Goal: Check status

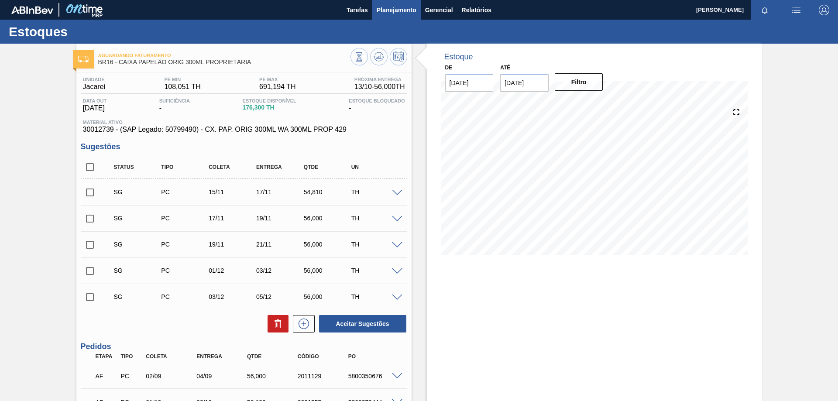
click at [391, 8] on span "Planejamento" at bounding box center [397, 10] width 40 height 10
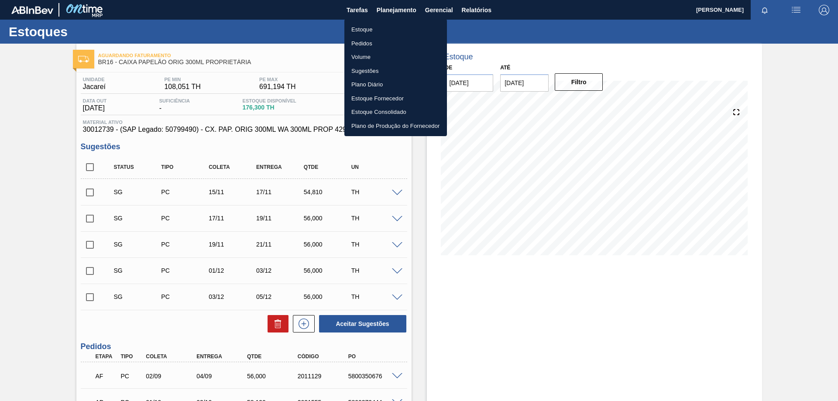
click at [366, 28] on li "Estoque" at bounding box center [396, 30] width 103 height 14
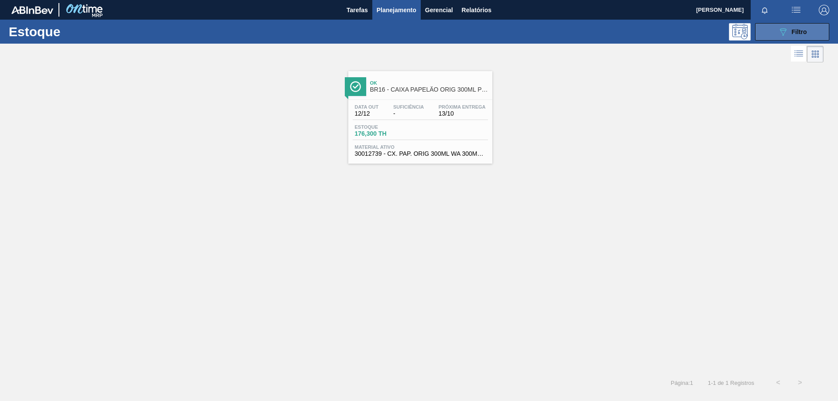
click at [771, 31] on button "089F7B8B-B2A5-4AFE-B5C0-19BA573D28AC Filtro" at bounding box center [792, 31] width 74 height 17
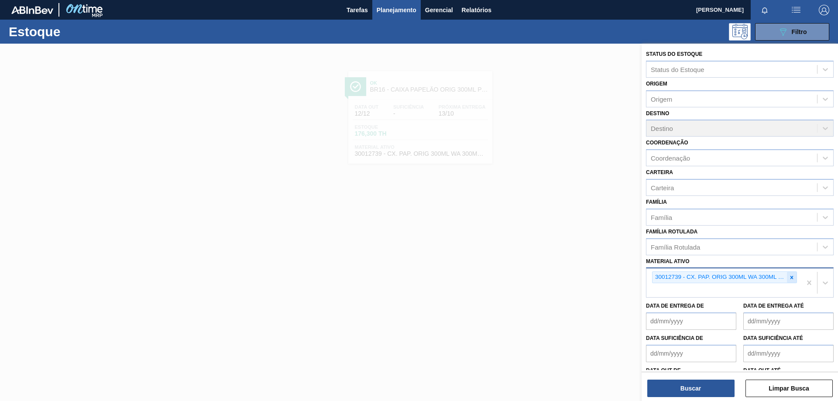
click at [791, 281] on div at bounding box center [792, 277] width 10 height 11
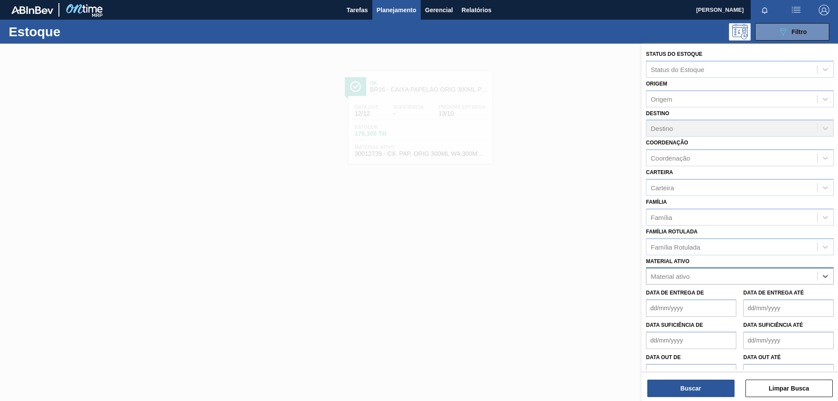
click at [765, 283] on div "Material ativo" at bounding box center [732, 276] width 171 height 13
click at [754, 278] on div "Material ativo" at bounding box center [732, 276] width 171 height 13
paste ativo "20005490"
type ativo "20005490"
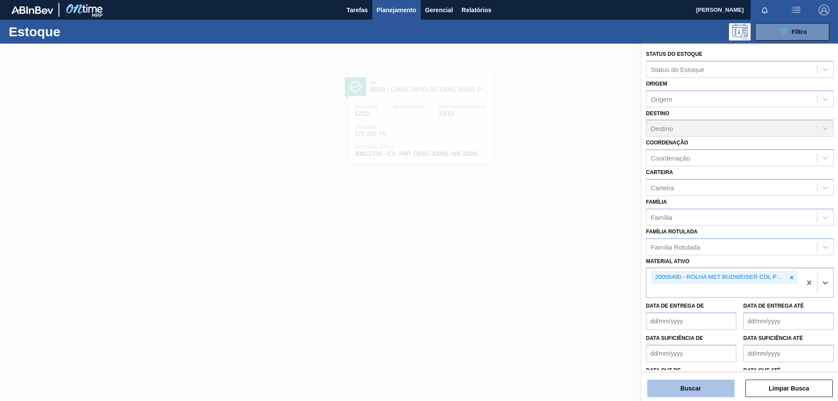
click at [695, 396] on button "Buscar" at bounding box center [691, 388] width 87 height 17
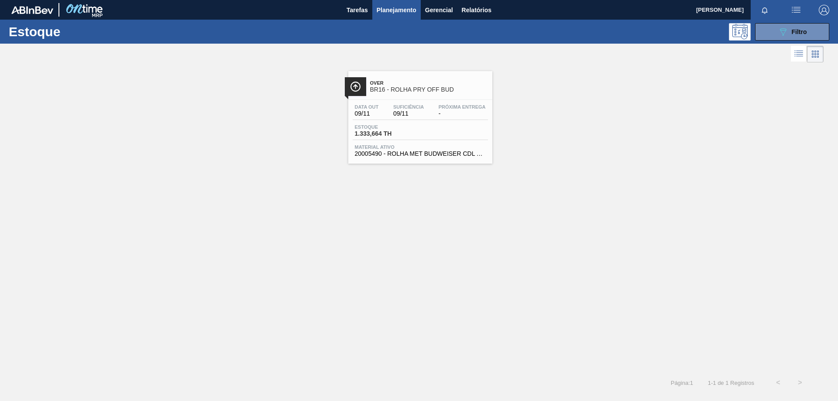
click at [448, 113] on span "-" at bounding box center [462, 113] width 47 height 7
